Goal: Task Accomplishment & Management: Use online tool/utility

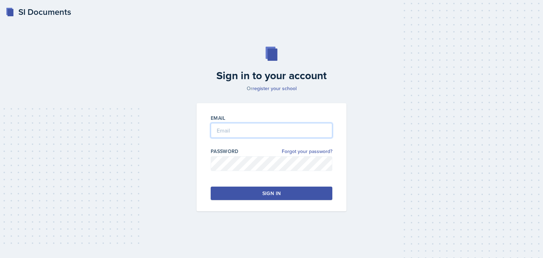
type input "[EMAIL_ADDRESS][DOMAIN_NAME]"
click at [247, 197] on button "Sign in" at bounding box center [272, 193] width 122 height 13
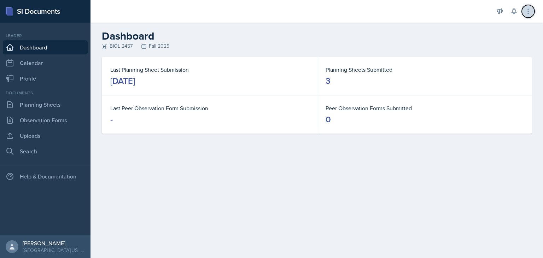
click at [528, 13] on icon at bounding box center [528, 11] width 7 height 7
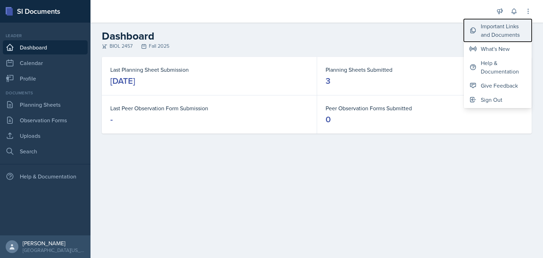
click at [502, 33] on div "Important Links and Documents" at bounding box center [503, 30] width 45 height 17
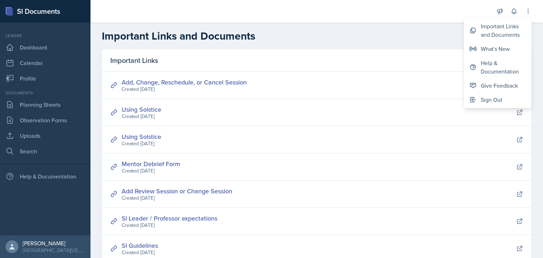
click at [236, 51] on div "Important Links" at bounding box center [317, 61] width 430 height 22
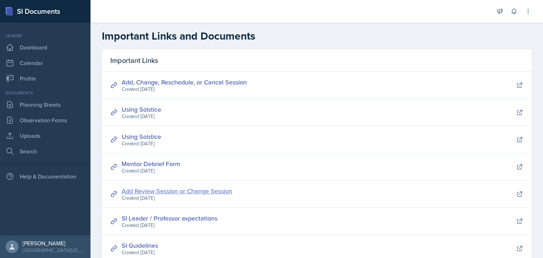
click at [193, 192] on link "Add Review Session or Change Session" at bounding box center [177, 191] width 111 height 9
click at [207, 81] on link "Add, Change, Reschedule, or Cancel Session" at bounding box center [184, 82] width 125 height 9
click at [175, 192] on link "Add Review Session or Change Session" at bounding box center [177, 191] width 111 height 9
